Goal: Find specific page/section: Find specific page/section

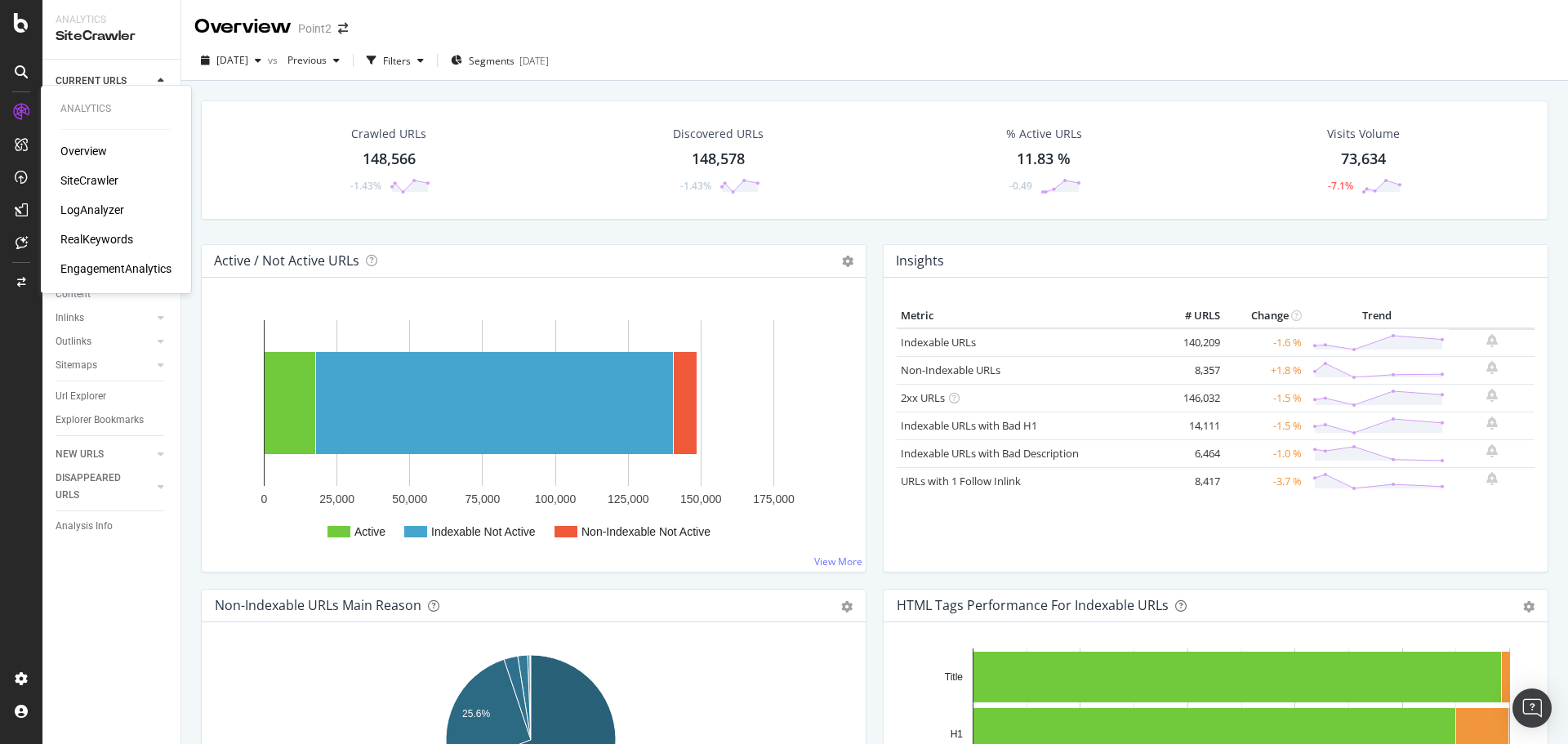
click at [86, 203] on div "LogAnalyzer" at bounding box center [93, 210] width 64 height 16
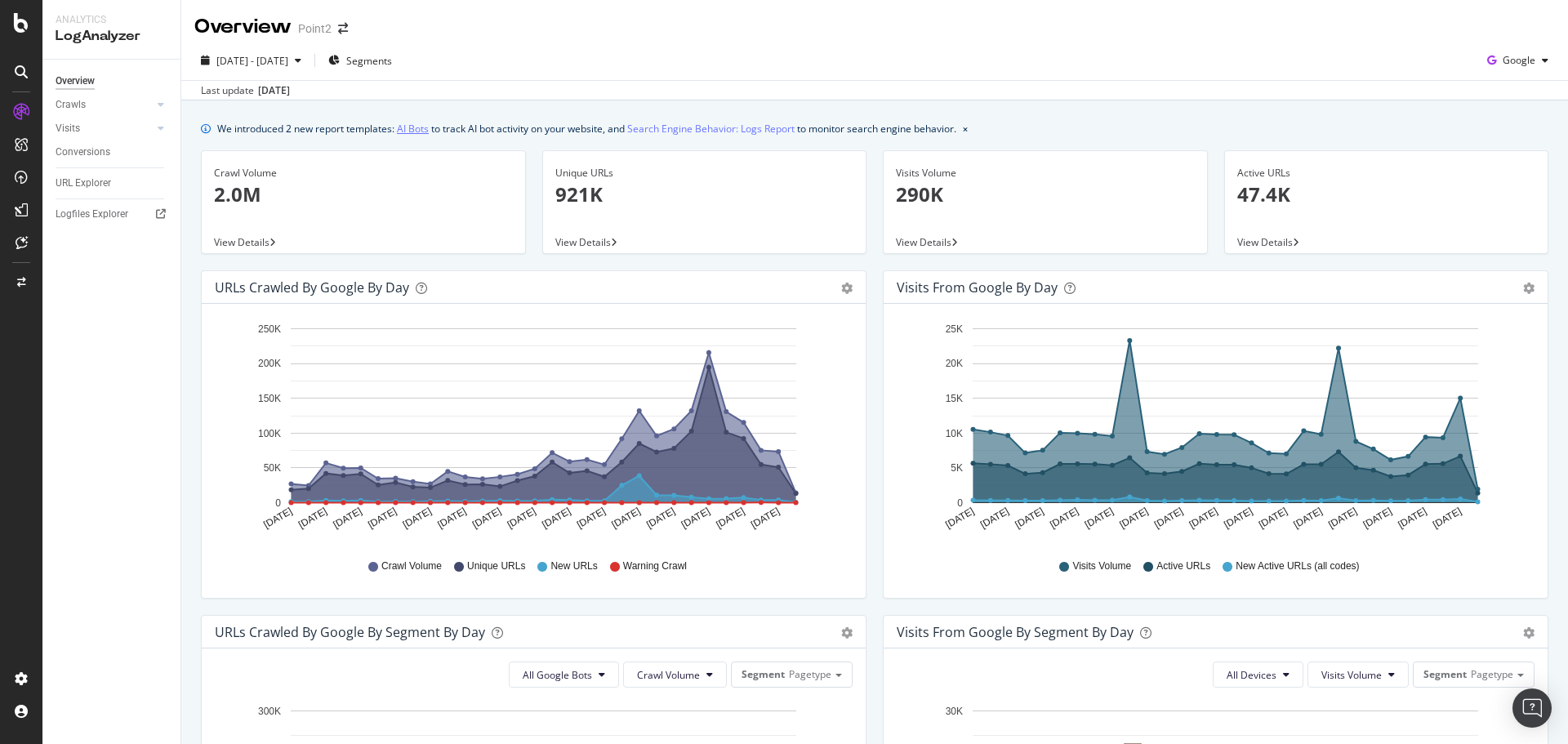
click at [426, 130] on link "AI Bots" at bounding box center [412, 128] width 32 height 17
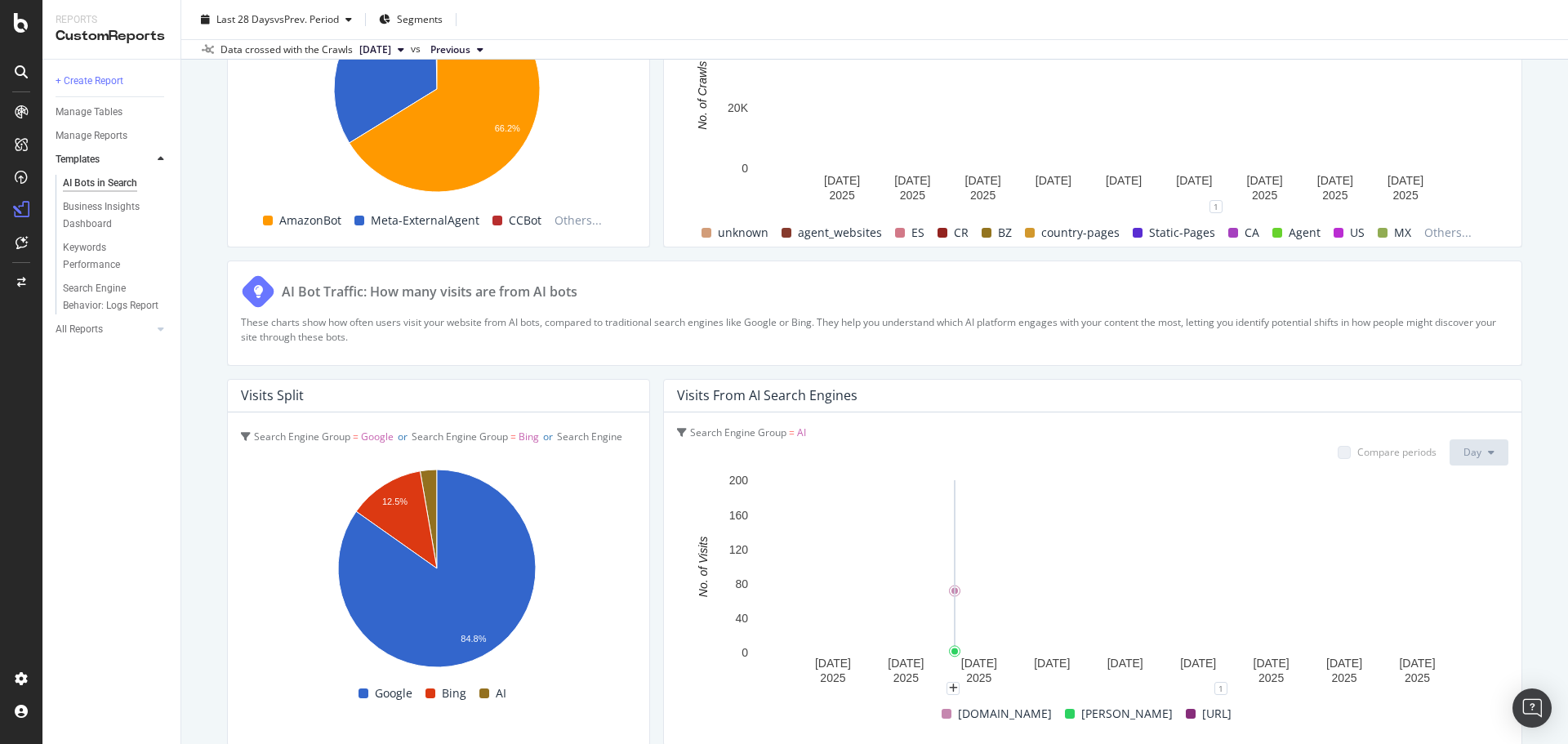
scroll to position [2718, 0]
